Goal: Task Accomplishment & Management: Manage account settings

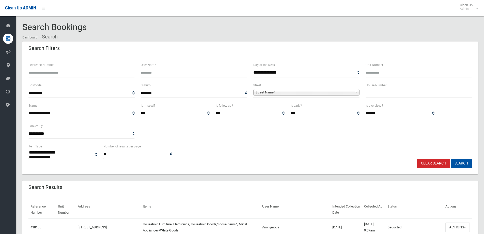
select select
click at [374, 93] on input "text" at bounding box center [419, 92] width 106 height 9
type input "**"
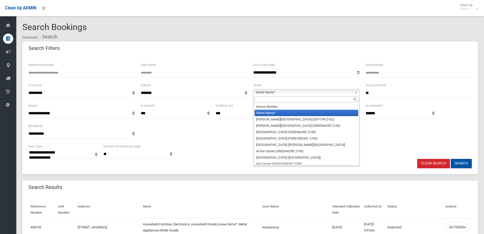
click at [269, 91] on span "Street Name*" at bounding box center [304, 92] width 97 height 6
click at [258, 99] on input "text" at bounding box center [307, 99] width 104 height 6
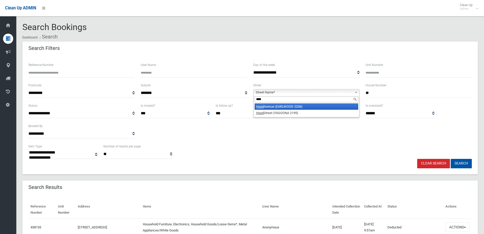
type input "****"
click at [277, 106] on li "Hood Avenue (EARLWOOD 2206)" at bounding box center [307, 106] width 104 height 6
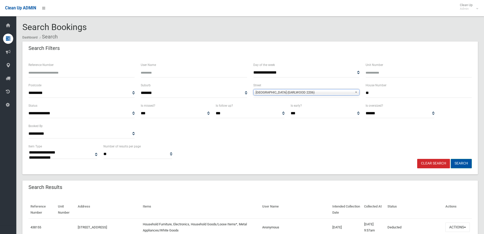
click at [460, 163] on button "Search" at bounding box center [461, 163] width 21 height 9
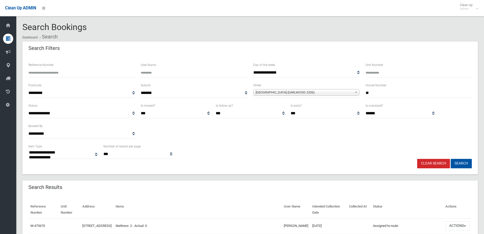
select select
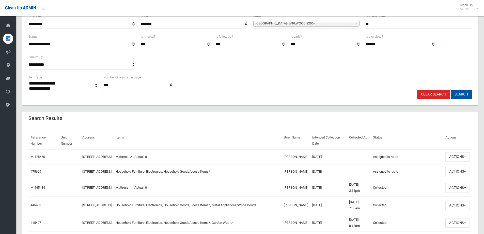
scroll to position [102, 0]
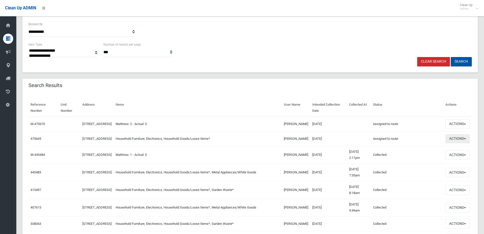
click at [455, 143] on button "Actions" at bounding box center [458, 138] width 24 height 9
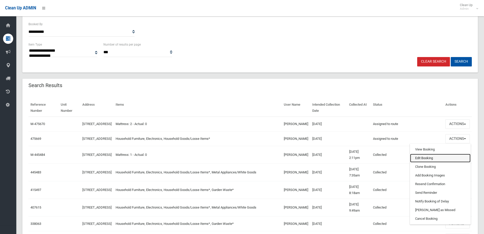
click at [423, 162] on link "Edit Booking" at bounding box center [440, 158] width 60 height 9
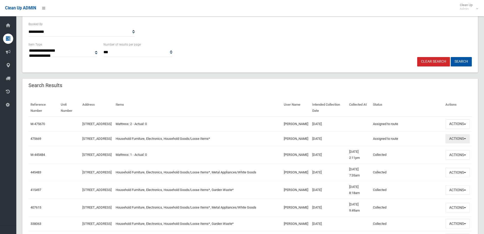
click at [458, 143] on button "Actions" at bounding box center [458, 138] width 24 height 9
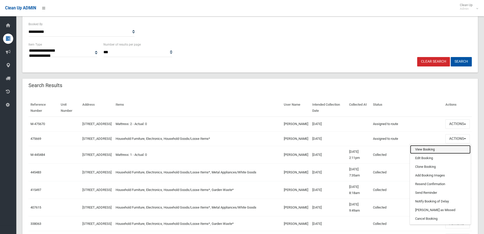
click at [422, 152] on link "View Booking" at bounding box center [440, 149] width 60 height 9
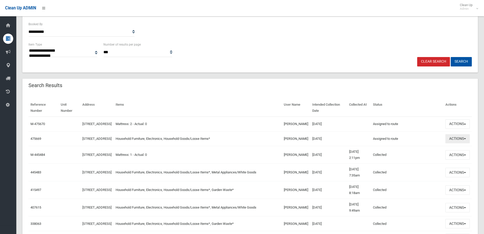
click at [456, 143] on button "Actions" at bounding box center [458, 138] width 24 height 9
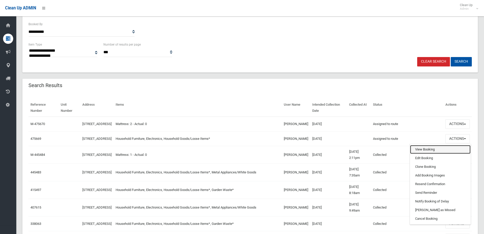
click at [420, 154] on link "View Booking" at bounding box center [440, 149] width 60 height 9
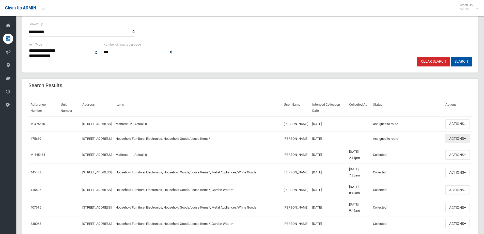
click at [451, 143] on button "Actions" at bounding box center [458, 138] width 24 height 9
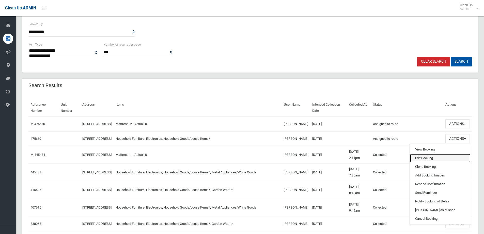
click at [422, 162] on link "Edit Booking" at bounding box center [440, 158] width 60 height 9
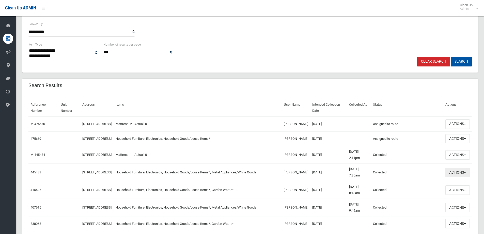
click at [455, 177] on button "Actions" at bounding box center [458, 171] width 24 height 9
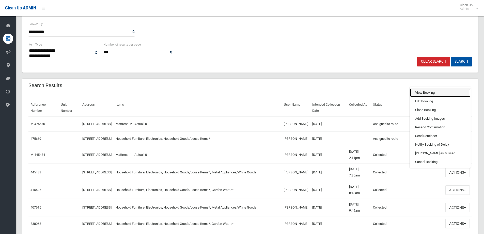
click at [417, 97] on link "View Booking" at bounding box center [440, 92] width 60 height 9
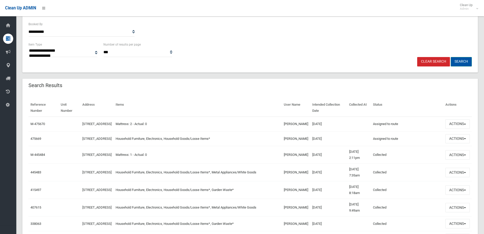
click at [459, 59] on button "Search" at bounding box center [461, 61] width 21 height 9
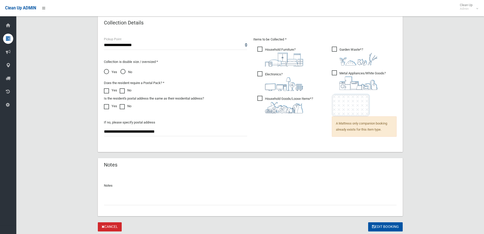
scroll to position [352, 0]
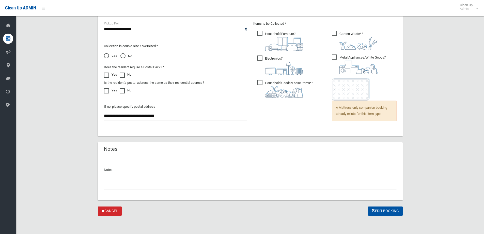
click at [120, 185] on input "text" at bounding box center [250, 184] width 293 height 9
type input "**********"
click at [384, 211] on button "Edit Booking" at bounding box center [385, 210] width 35 height 9
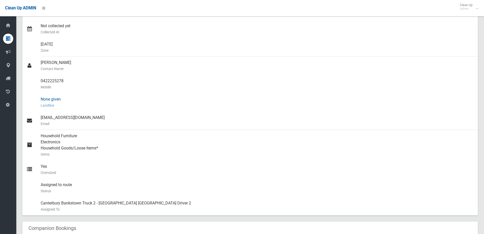
scroll to position [127, 0]
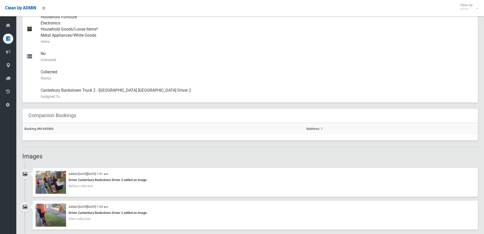
scroll to position [254, 0]
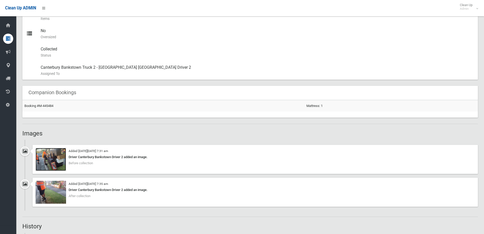
click at [55, 161] on img at bounding box center [51, 159] width 30 height 23
click at [52, 193] on img at bounding box center [51, 191] width 30 height 23
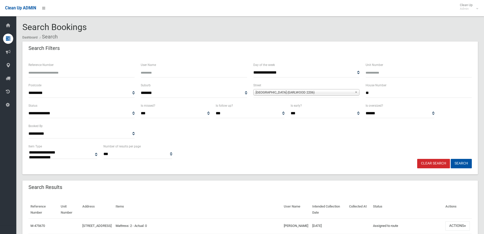
select select
